Goal: Task Accomplishment & Management: Use online tool/utility

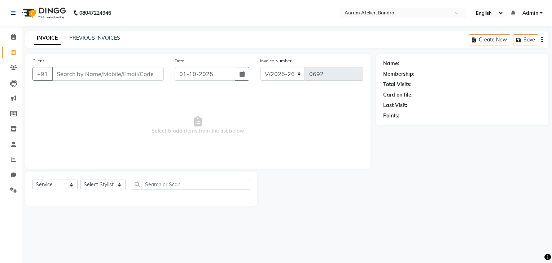
select select "7410"
select select "service"
click at [115, 72] on input "Client" at bounding box center [108, 74] width 112 height 14
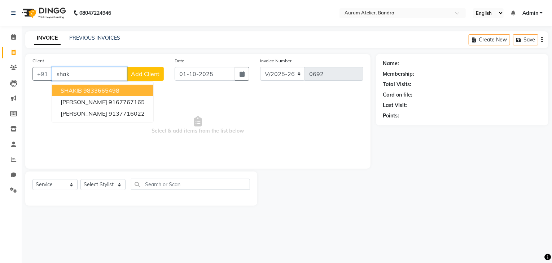
click at [101, 72] on input "shak" at bounding box center [89, 74] width 75 height 14
click at [91, 71] on input "shak" at bounding box center [89, 74] width 75 height 14
type input "s"
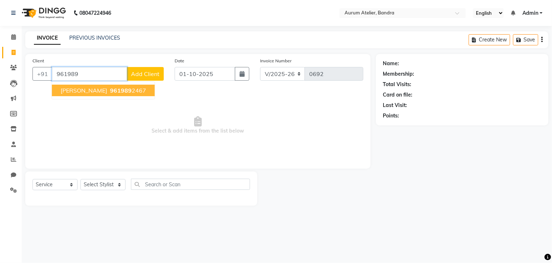
click at [110, 88] on span "961989" at bounding box center [121, 90] width 22 height 7
type input "9619892467"
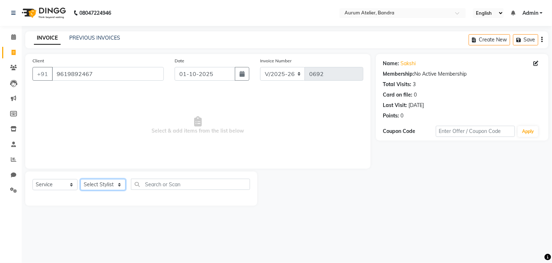
click at [94, 183] on select "Select Stylist ADITYA [PERSON_NAME] chariya [PERSON_NAME] [PERSON_NAME] [PERSON…" at bounding box center [102, 184] width 45 height 11
select select "73211"
click at [80, 180] on select "Select Stylist ADITYA [PERSON_NAME] chariya [PERSON_NAME] [PERSON_NAME] [PERSON…" at bounding box center [102, 184] width 45 height 11
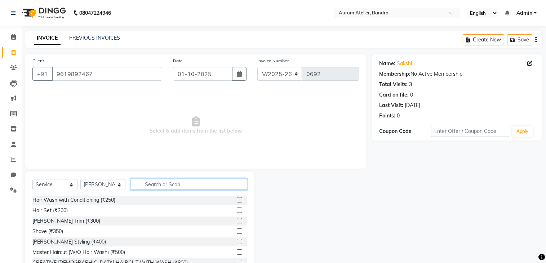
click at [157, 187] on input "text" at bounding box center [189, 184] width 116 height 11
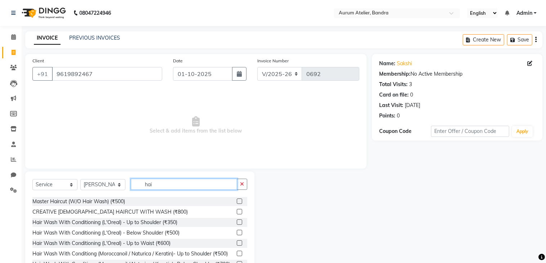
scroll to position [36, 0]
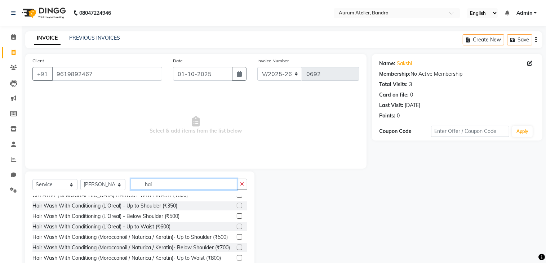
type input "hai"
click at [237, 226] on label at bounding box center [239, 226] width 5 height 5
click at [237, 226] on input "checkbox" at bounding box center [239, 227] width 5 height 5
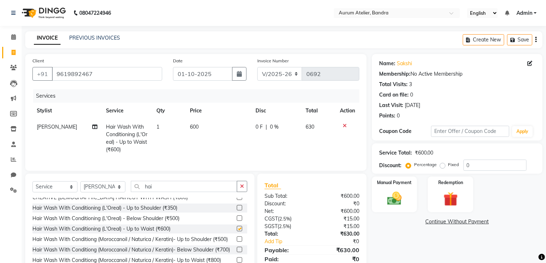
checkbox input "false"
click at [387, 201] on img at bounding box center [394, 198] width 24 height 17
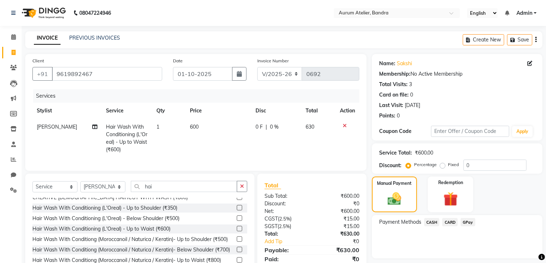
click at [467, 221] on span "GPay" at bounding box center [468, 222] width 15 height 8
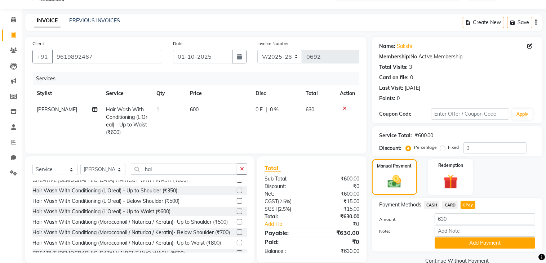
scroll to position [33, 0]
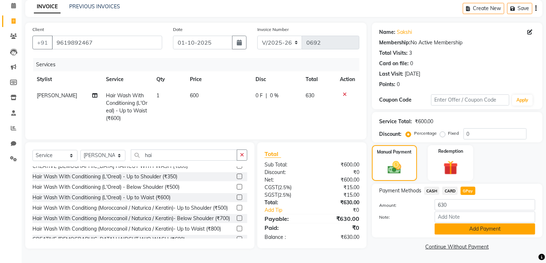
click at [453, 229] on button "Add Payment" at bounding box center [485, 229] width 101 height 11
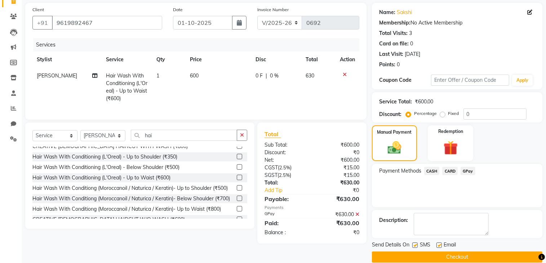
scroll to position [61, 0]
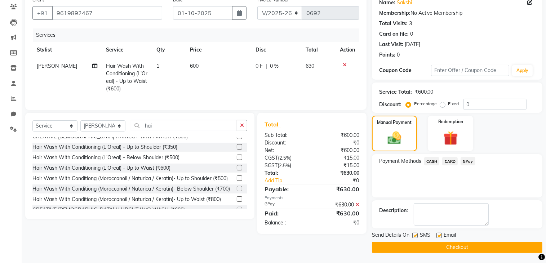
click at [457, 247] on button "Checkout" at bounding box center [457, 247] width 171 height 11
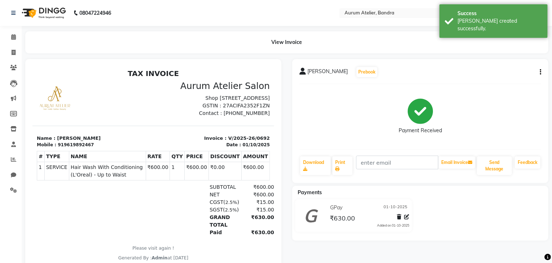
select select "7410"
select select "service"
